Goal: Transaction & Acquisition: Subscribe to service/newsletter

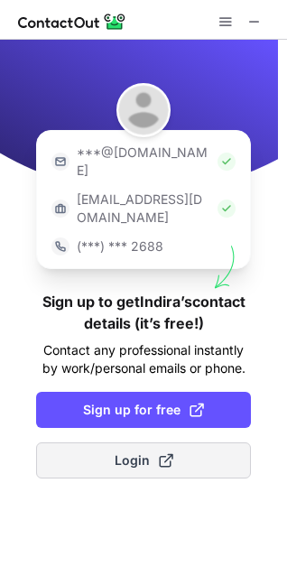
click at [122, 451] on span "Login" at bounding box center [144, 460] width 59 height 18
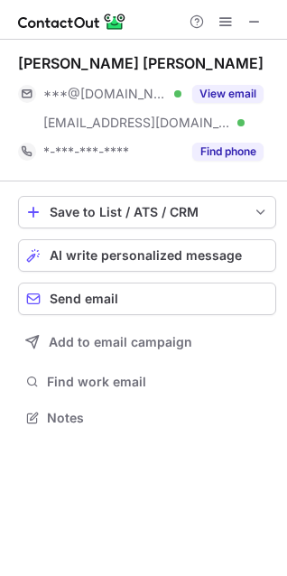
scroll to position [405, 287]
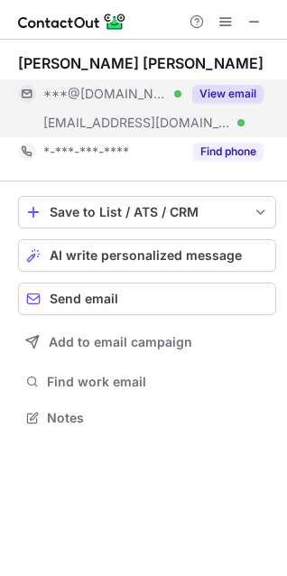
click at [216, 91] on button "View email" at bounding box center [227, 94] width 71 height 18
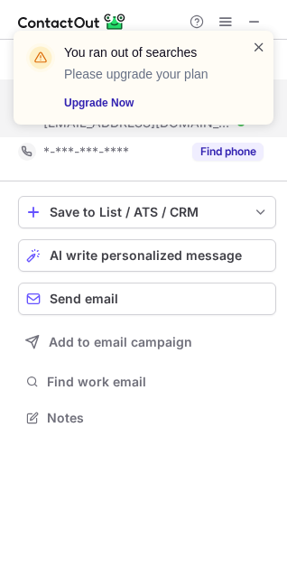
click at [259, 49] on span at bounding box center [259, 47] width 14 height 18
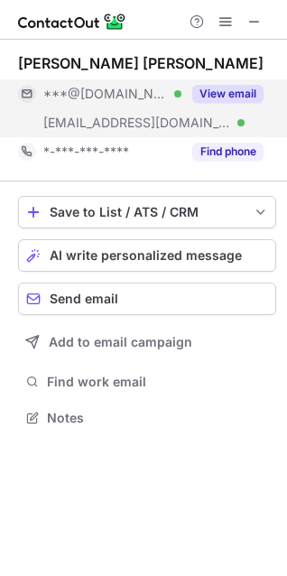
click at [221, 97] on button "View email" at bounding box center [227, 94] width 71 height 18
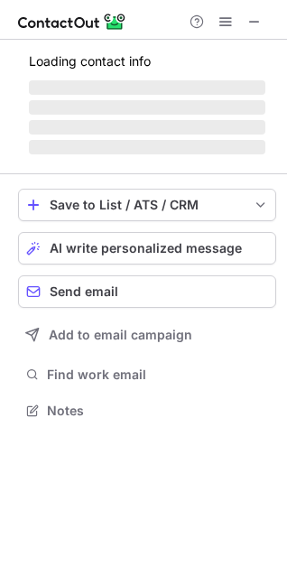
scroll to position [421, 287]
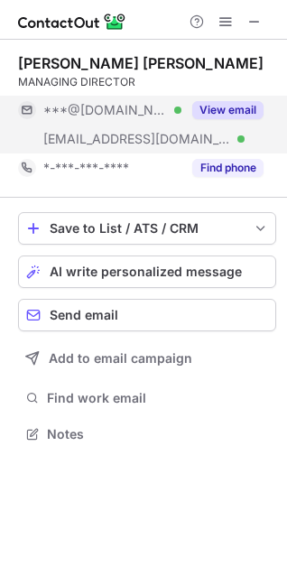
click at [227, 106] on button "View email" at bounding box center [227, 110] width 71 height 18
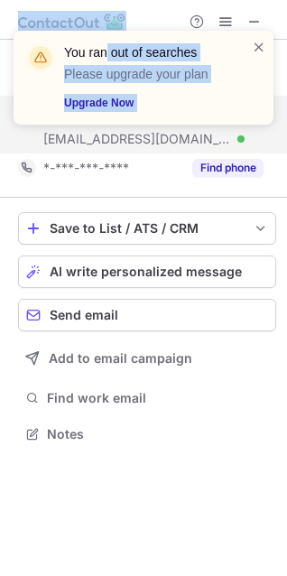
drag, startPoint x: 157, startPoint y: 7, endPoint x: 108, endPoint y: 14, distance: 49.1
click at [108, 14] on div "You ran out of searches Please upgrade your plan Upgrade Now Help & Support Ind…" at bounding box center [143, 288] width 287 height 576
click at [262, 44] on span at bounding box center [259, 47] width 14 height 18
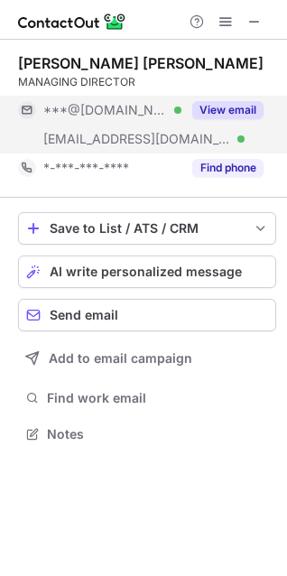
click at [226, 20] on div "You ran out of searches Please upgrade your plan Upgrade Now" at bounding box center [143, 31] width 289 height 36
click at [225, 20] on span at bounding box center [225, 21] width 14 height 14
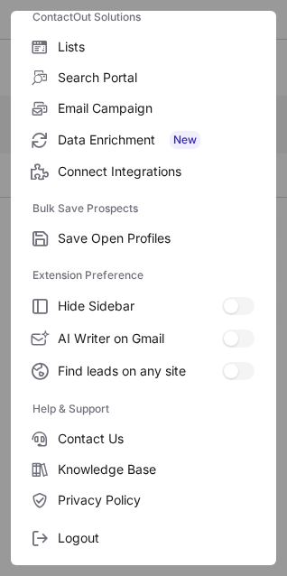
scroll to position [176, 0]
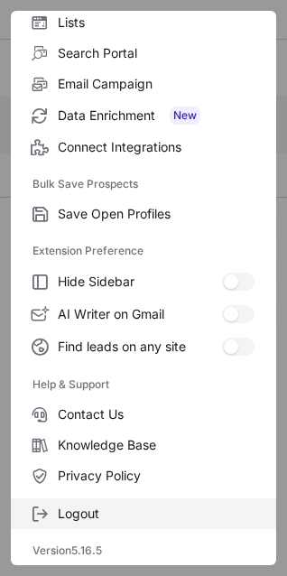
click at [80, 510] on span "Logout" at bounding box center [156, 513] width 197 height 16
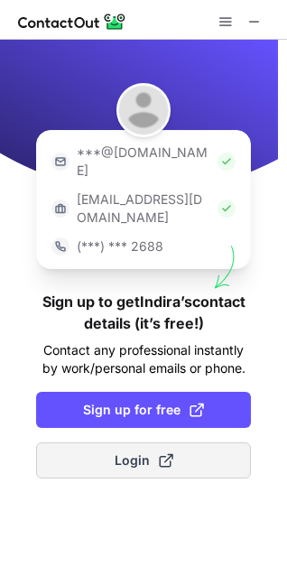
click at [132, 451] on span "Login" at bounding box center [144, 460] width 59 height 18
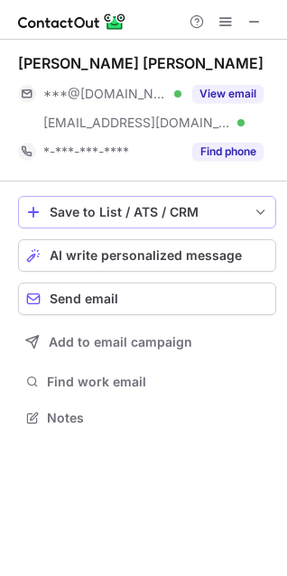
scroll to position [405, 287]
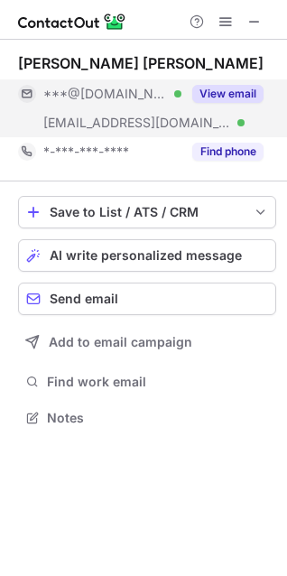
click at [238, 88] on button "View email" at bounding box center [227, 94] width 71 height 18
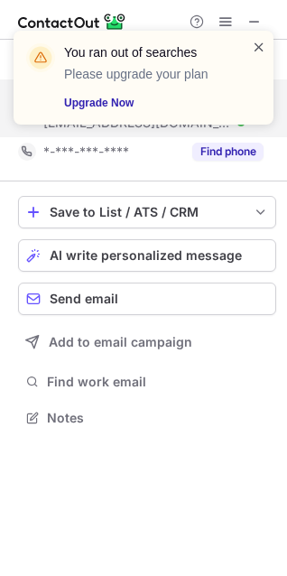
click at [262, 43] on span at bounding box center [259, 47] width 14 height 18
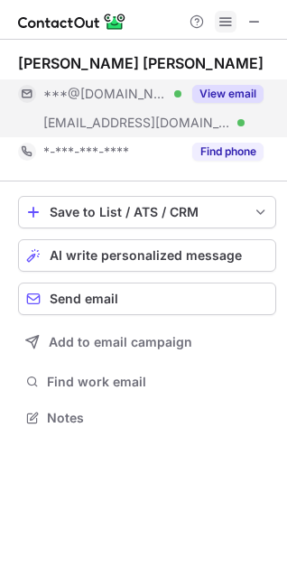
click at [228, 24] on span at bounding box center [225, 21] width 14 height 14
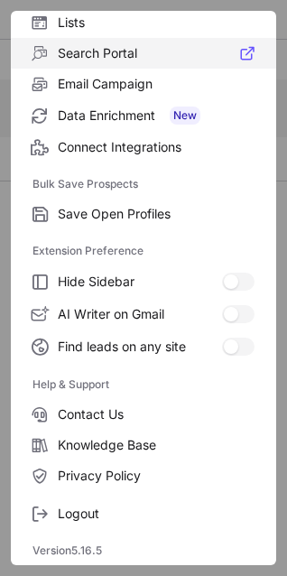
scroll to position [0, 0]
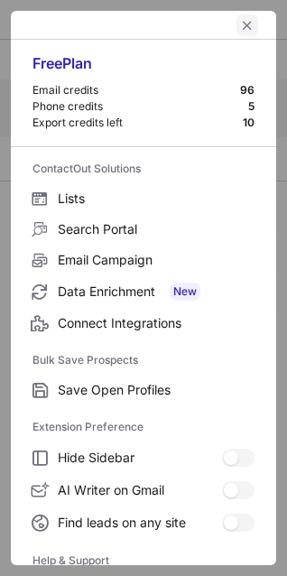
click at [240, 18] on span "left-button" at bounding box center [247, 25] width 14 height 14
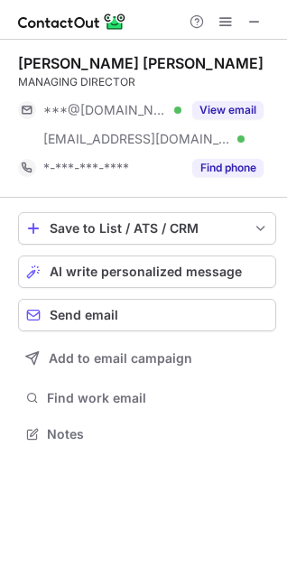
scroll to position [421, 287]
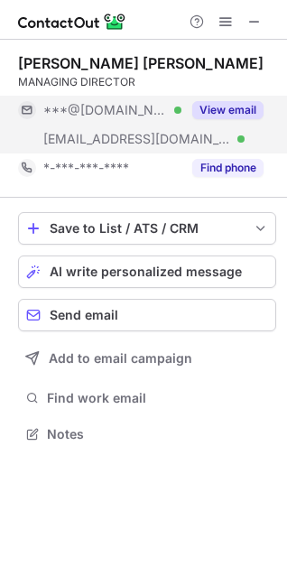
click at [222, 106] on button "View email" at bounding box center [227, 110] width 71 height 18
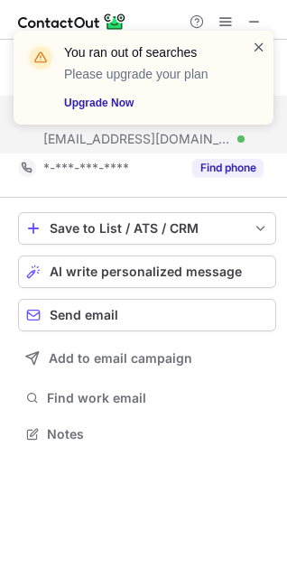
click at [260, 44] on span at bounding box center [259, 47] width 14 height 18
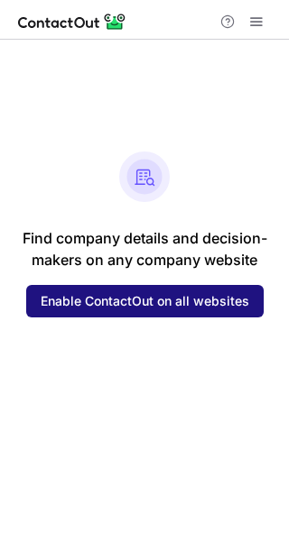
click at [67, 307] on span "Enable ContactOut on all websites" at bounding box center [145, 301] width 208 height 14
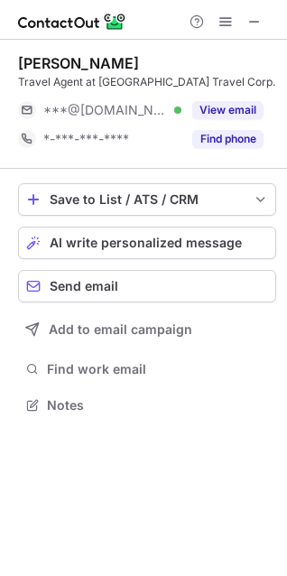
scroll to position [392, 287]
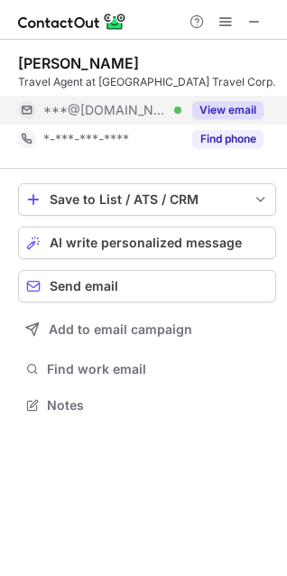
click at [229, 106] on button "View email" at bounding box center [227, 110] width 71 height 18
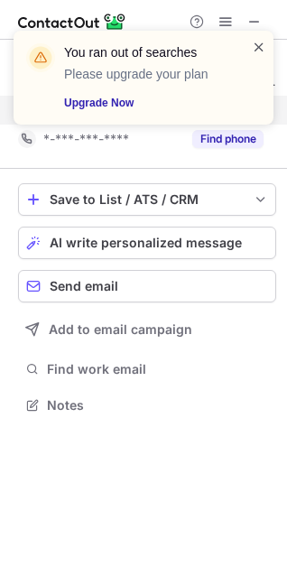
click at [265, 42] on span at bounding box center [259, 47] width 14 height 18
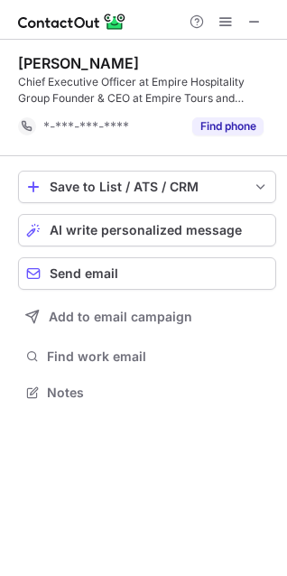
scroll to position [380, 287]
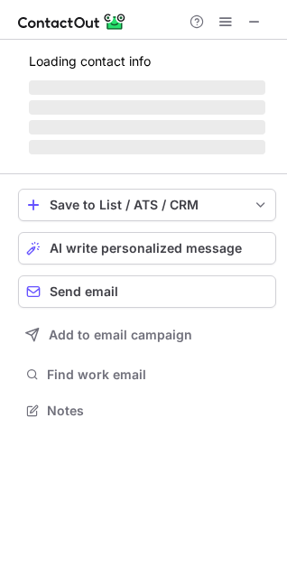
scroll to position [392, 287]
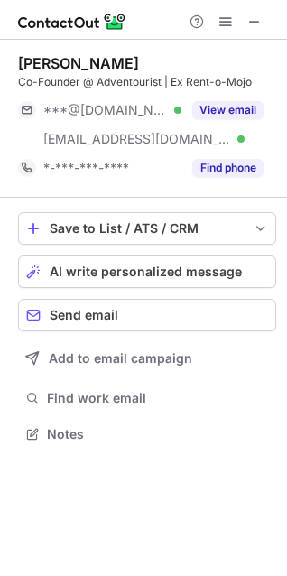
scroll to position [421, 287]
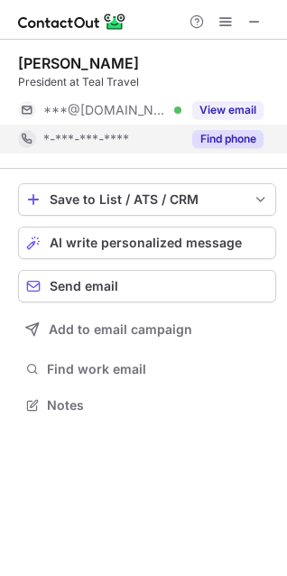
scroll to position [392, 287]
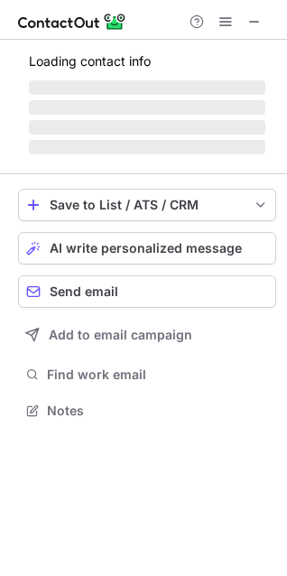
scroll to position [392, 287]
